Goal: Task Accomplishment & Management: Use online tool/utility

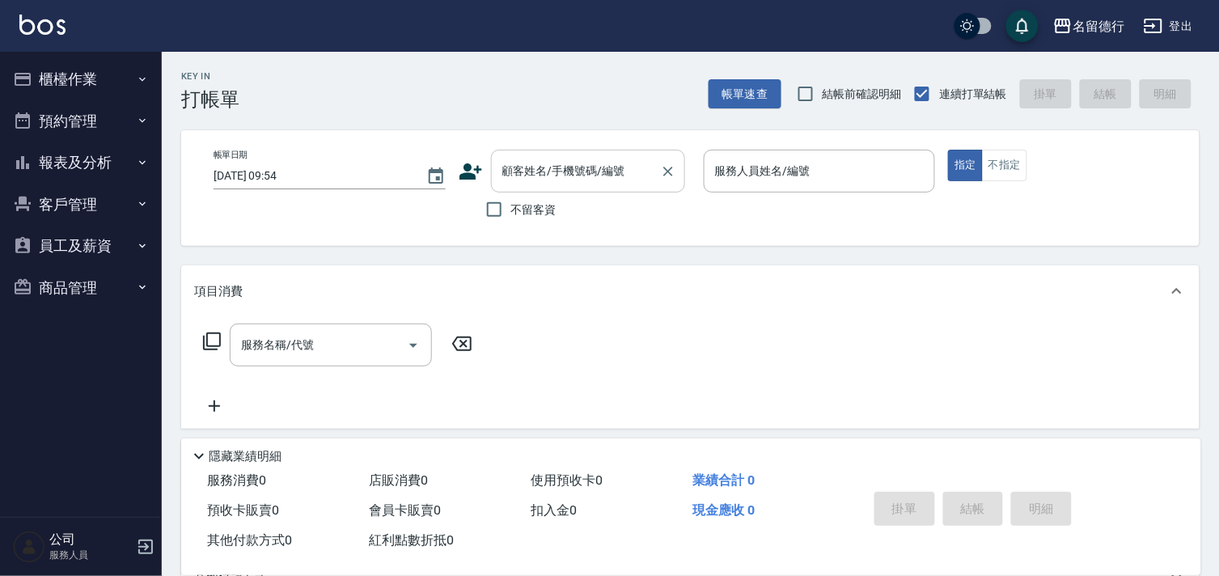
click at [546, 182] on input "顧客姓名/手機號碼/編號" at bounding box center [575, 171] width 155 height 28
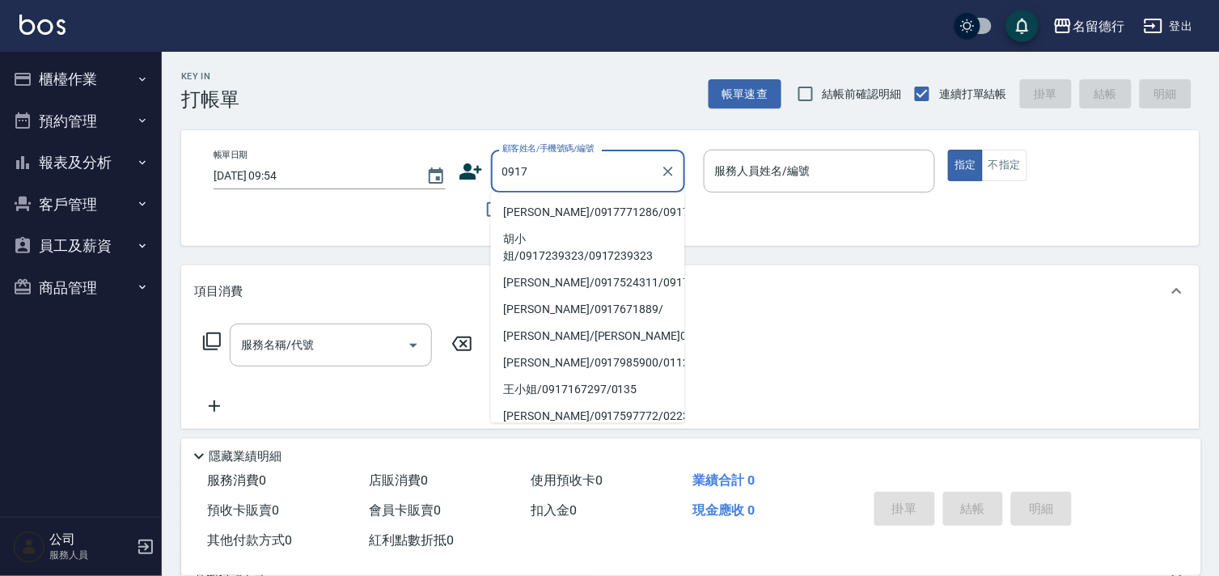
click at [541, 218] on li "[PERSON_NAME]/0917771286/0917771286" at bounding box center [588, 212] width 194 height 27
type input "[PERSON_NAME]/0917771286/0917771286"
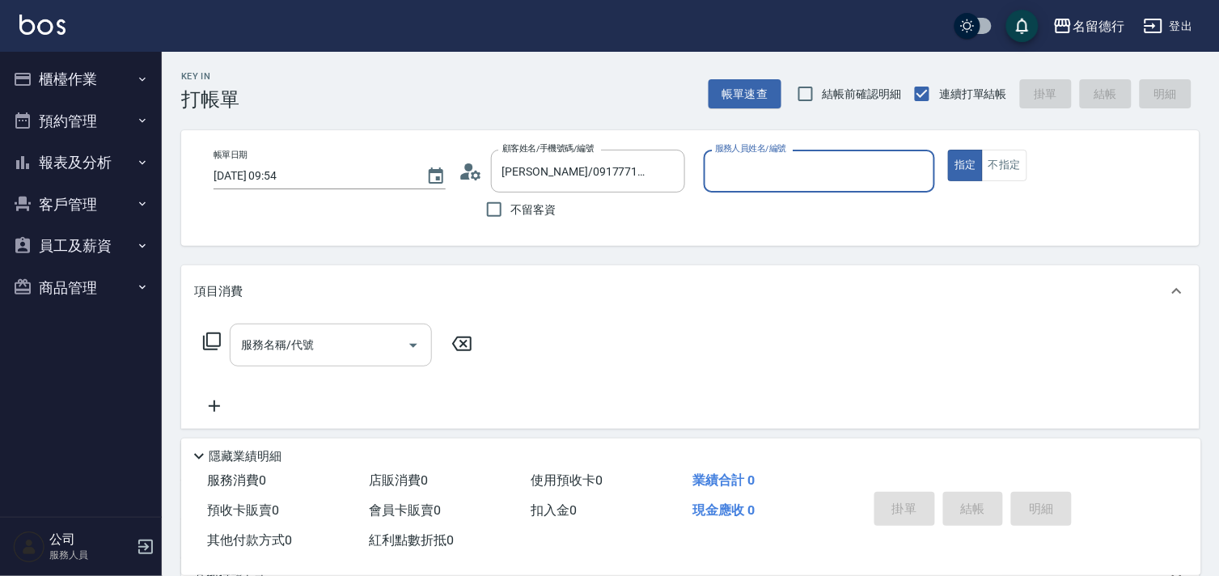
type input "[PERSON_NAME]-10"
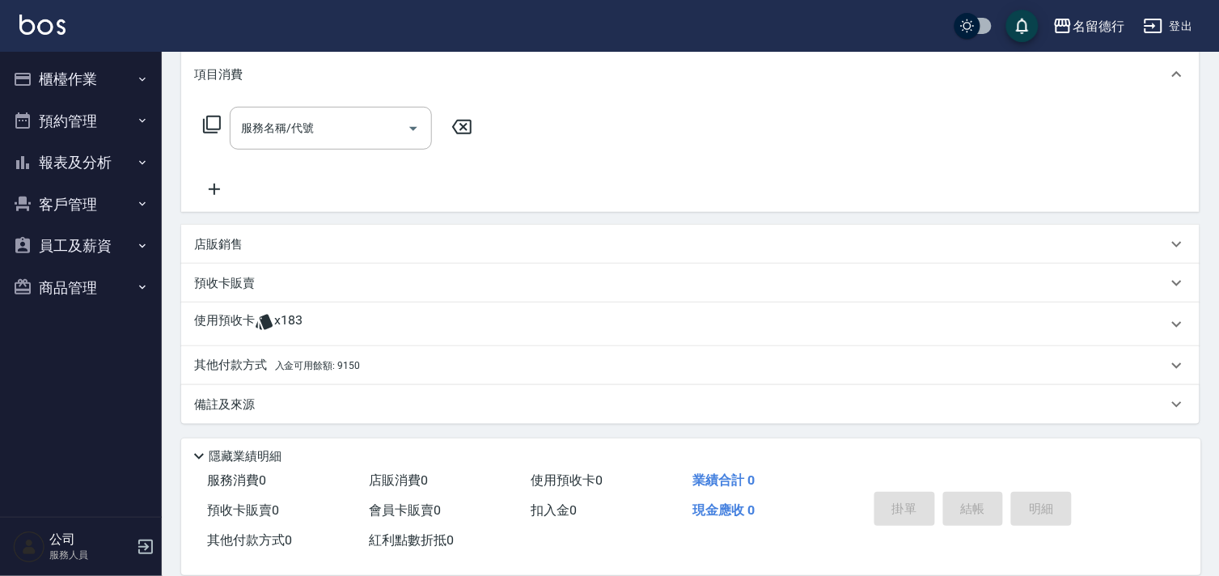
click at [265, 317] on icon at bounding box center [264, 322] width 17 height 15
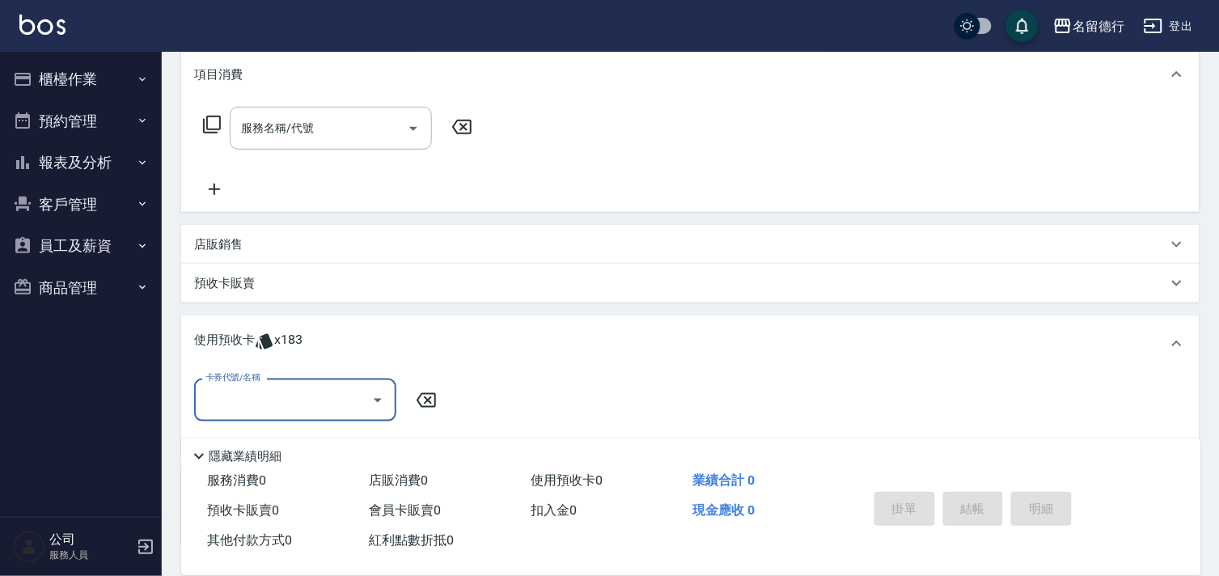
scroll to position [0, 0]
click at [251, 408] on input "卡券代號/名稱" at bounding box center [282, 400] width 163 height 28
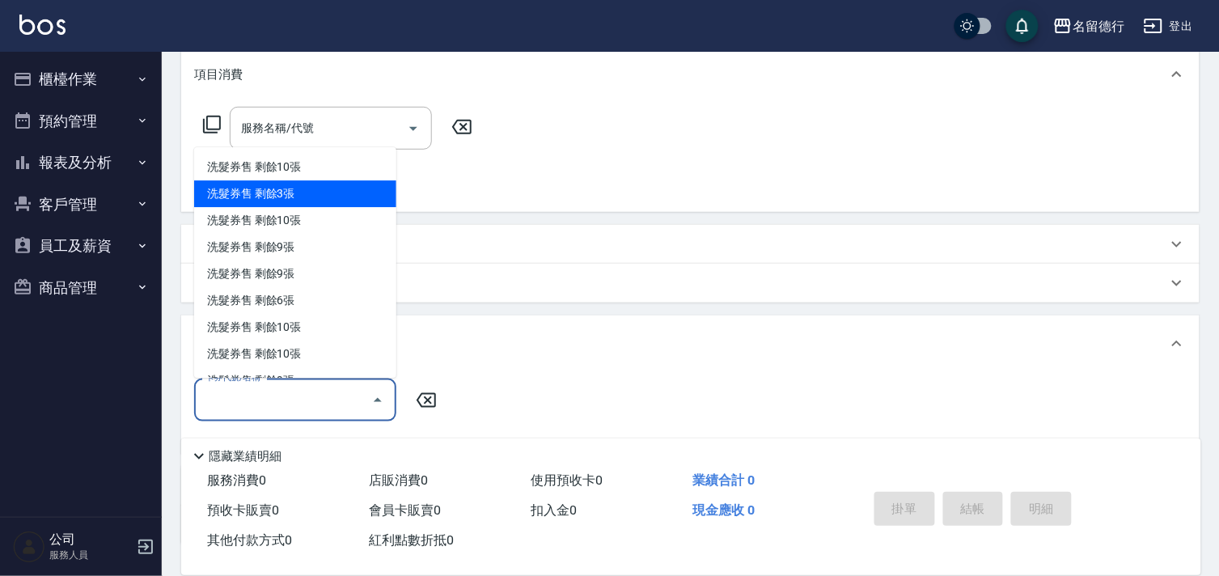
click at [248, 186] on div "洗髮券售 剩餘3張" at bounding box center [295, 194] width 202 height 27
type input "洗髮券售"
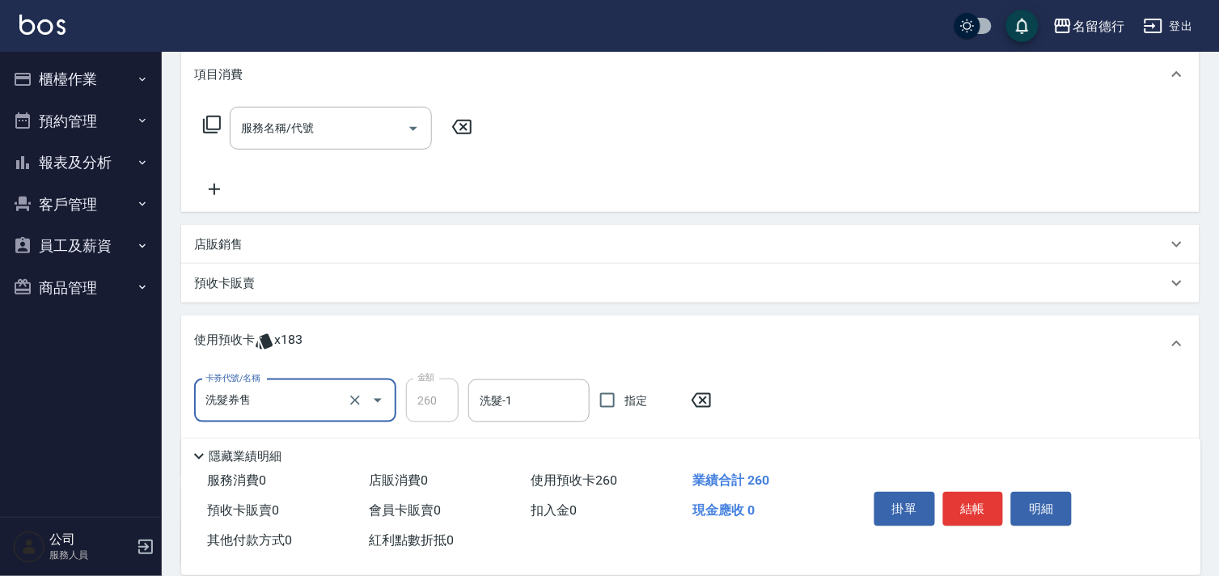
click at [304, 395] on input "洗髮券售" at bounding box center [272, 401] width 142 height 28
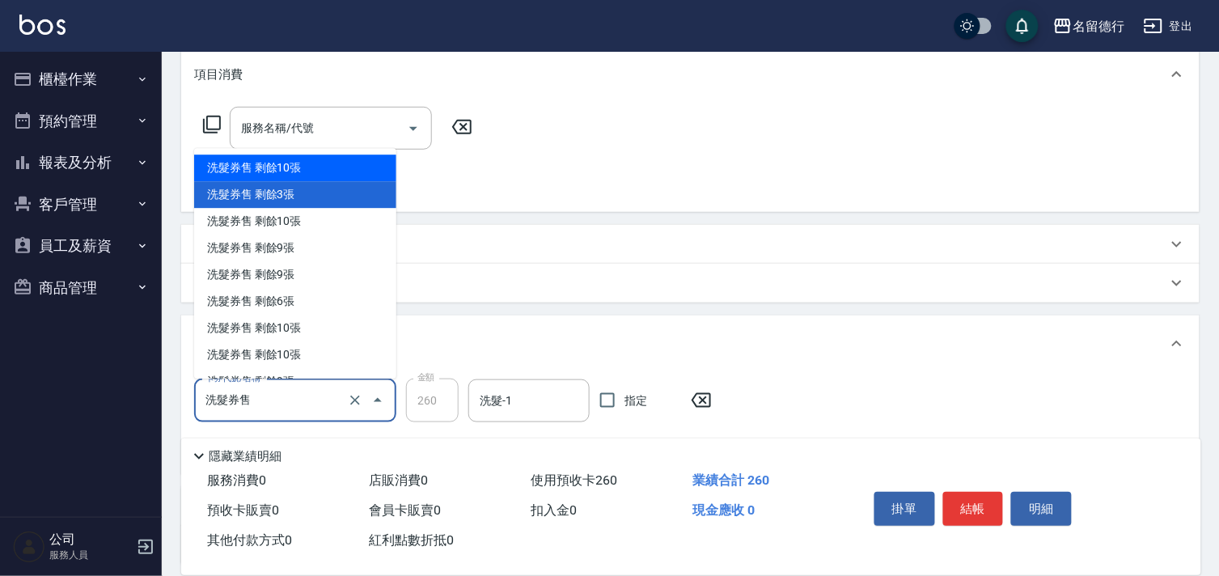
click at [286, 168] on div "洗髮券售 剩餘10張" at bounding box center [295, 168] width 202 height 27
type input "300"
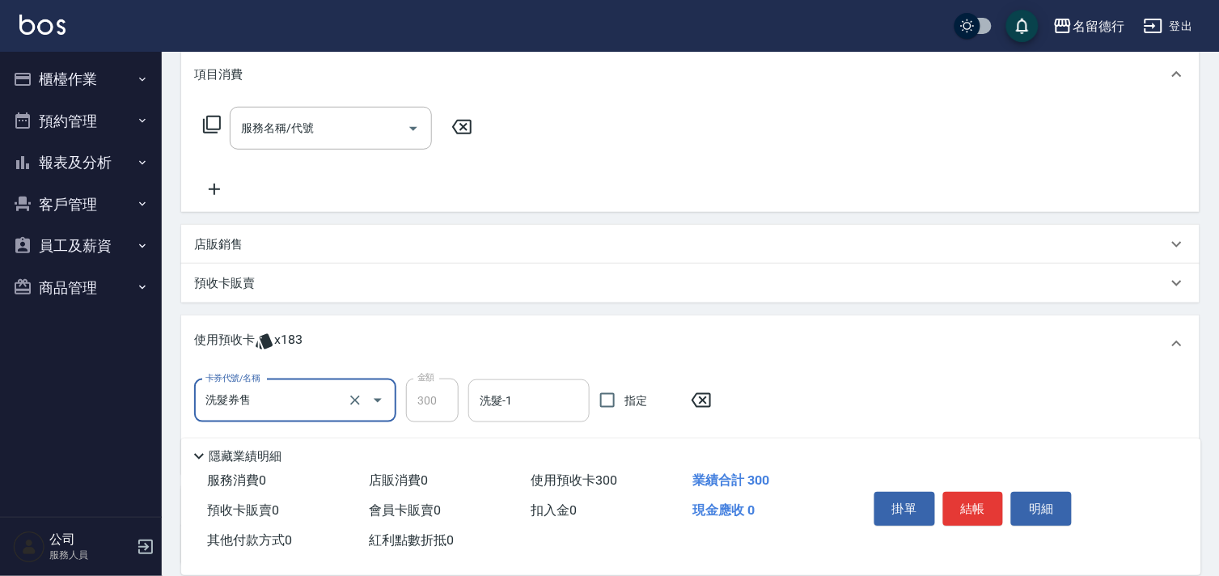
click at [499, 406] on div "洗髮-1 洗髮-1" at bounding box center [529, 401] width 121 height 43
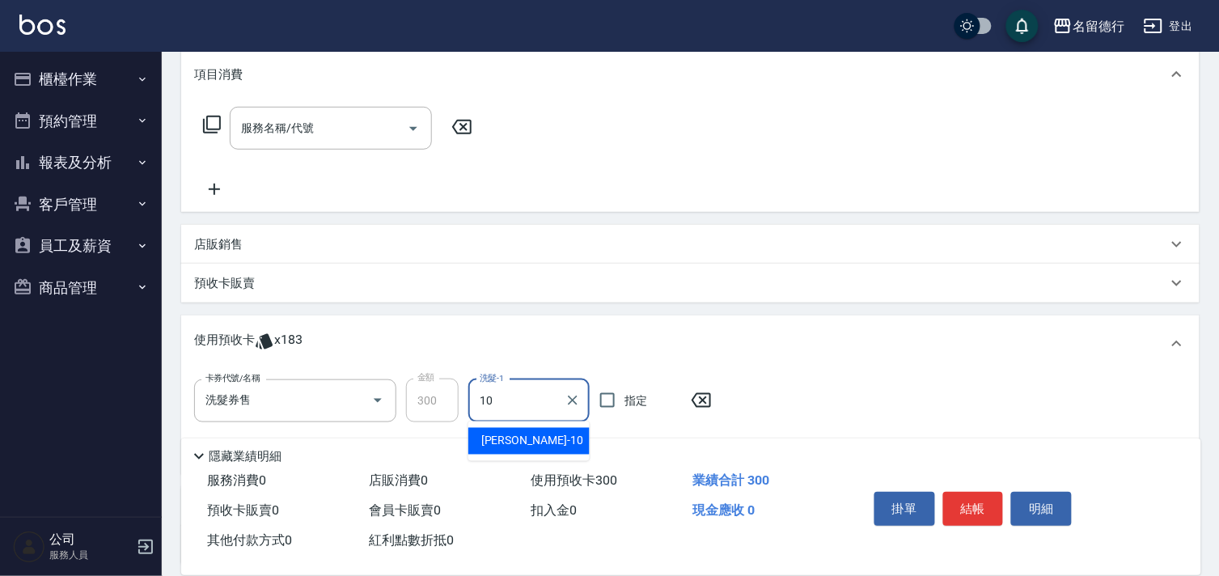
type input "[PERSON_NAME]-10"
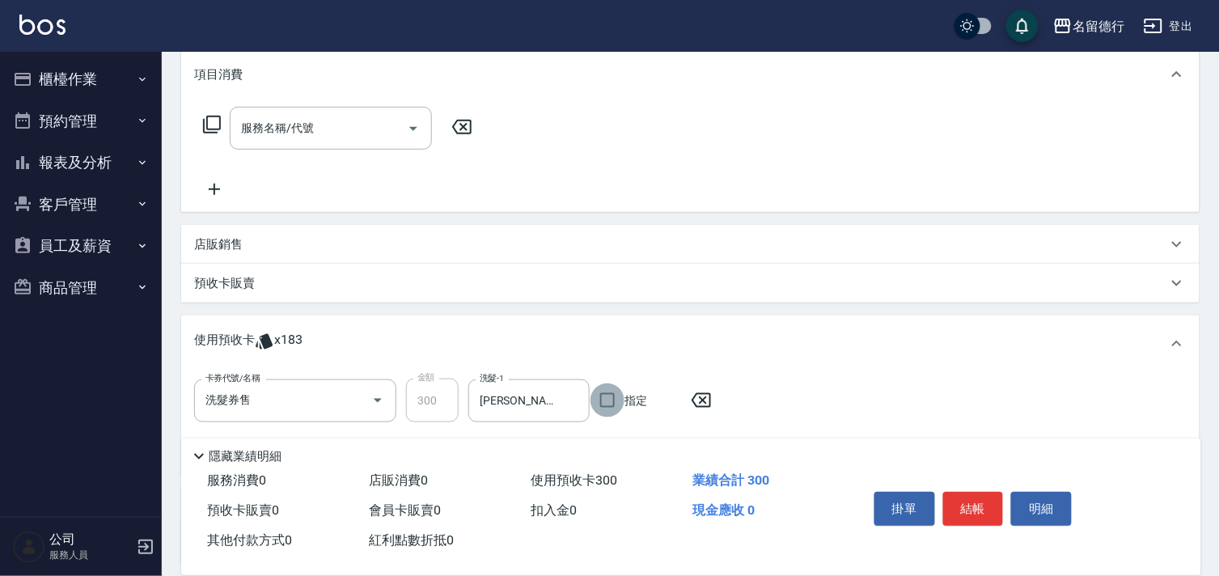
click at [609, 395] on input "指定" at bounding box center [608, 401] width 34 height 34
checkbox input "true"
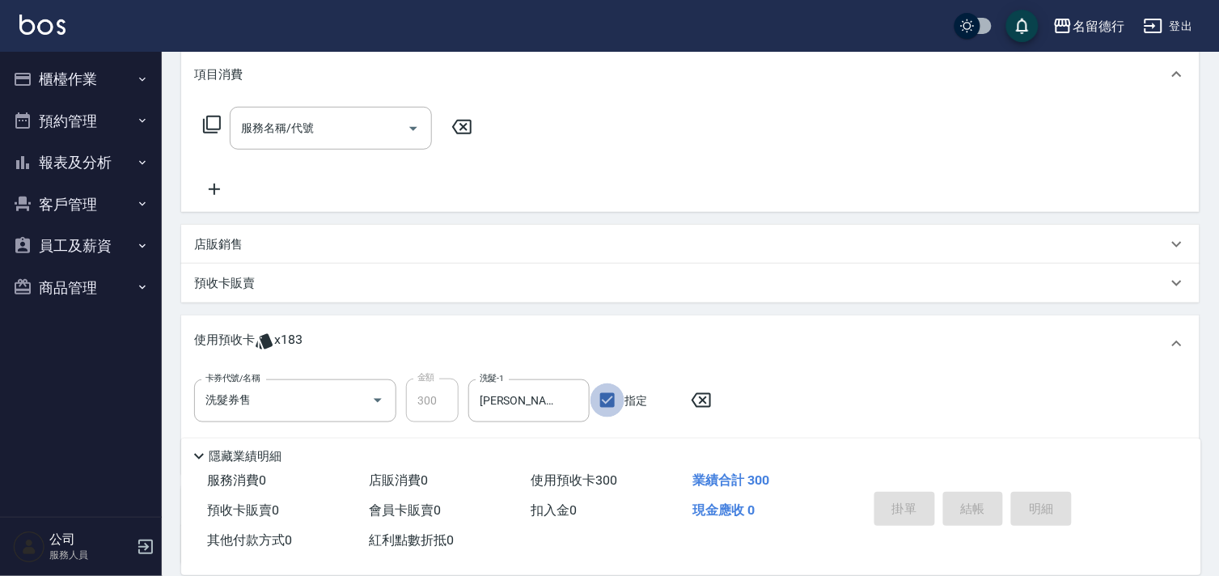
type input "[DATE] 11:09"
